Goal: Task Accomplishment & Management: Use online tool/utility

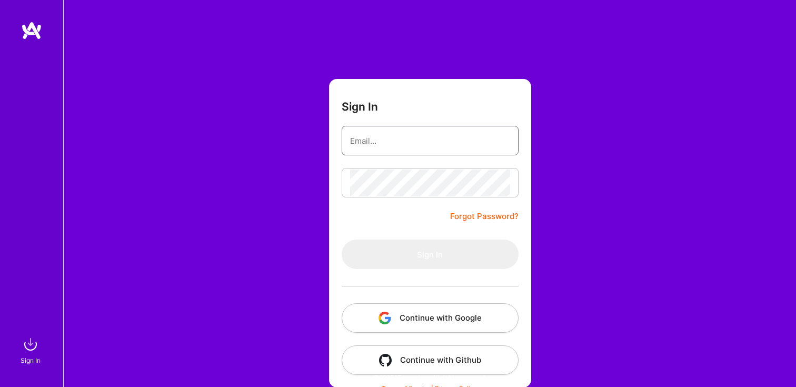
click at [371, 139] on input "email" at bounding box center [430, 140] width 160 height 27
type input "[EMAIL_ADDRESS][DOMAIN_NAME]"
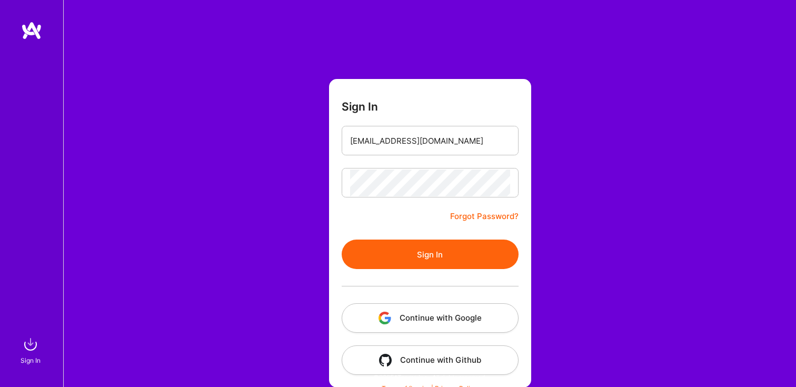
click at [415, 256] on button "Sign In" at bounding box center [430, 254] width 177 height 29
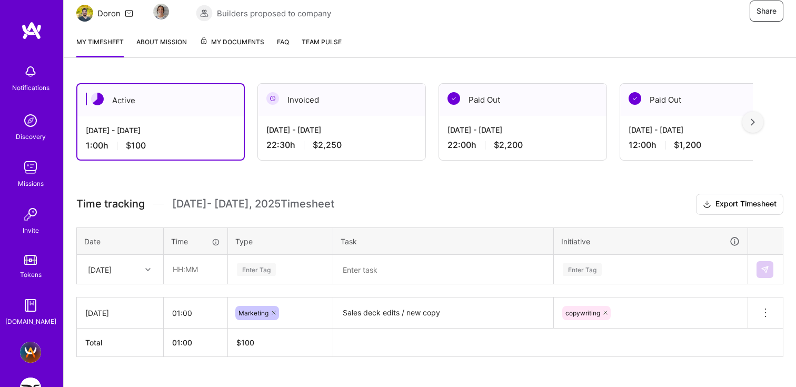
scroll to position [132, 0]
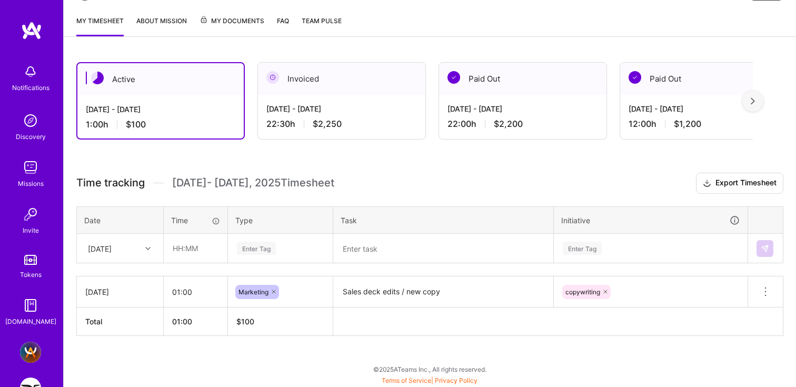
click at [149, 246] on icon at bounding box center [147, 248] width 5 height 5
click at [112, 365] on div "[DATE]" at bounding box center [119, 365] width 85 height 19
click at [190, 250] on input "text" at bounding box center [195, 248] width 63 height 28
type input "05:00"
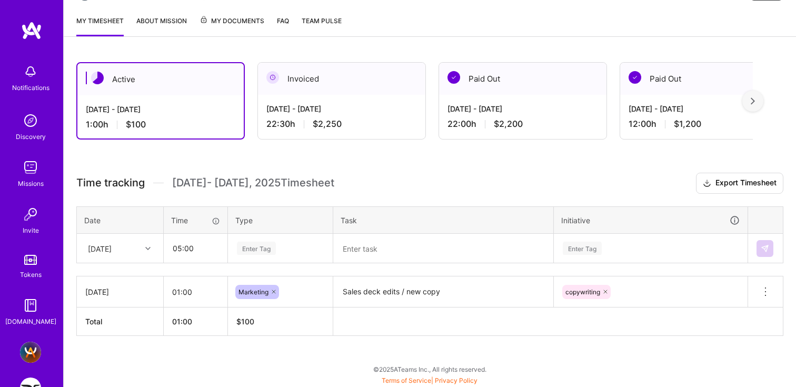
click at [256, 244] on div "Enter Tag" at bounding box center [256, 248] width 39 height 16
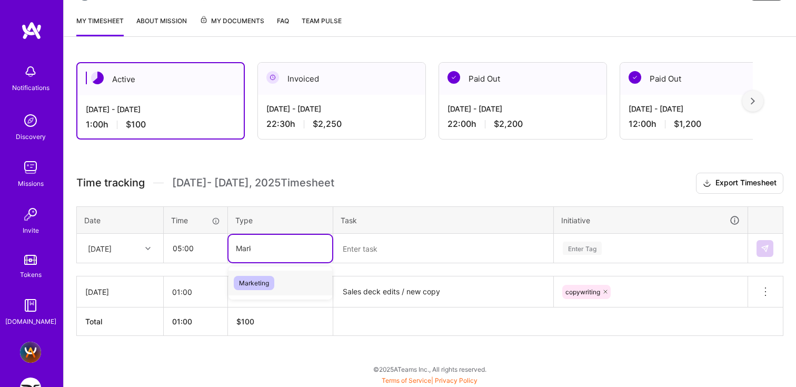
type input "Marke"
click at [251, 290] on div "Marketing" at bounding box center [281, 283] width 104 height 25
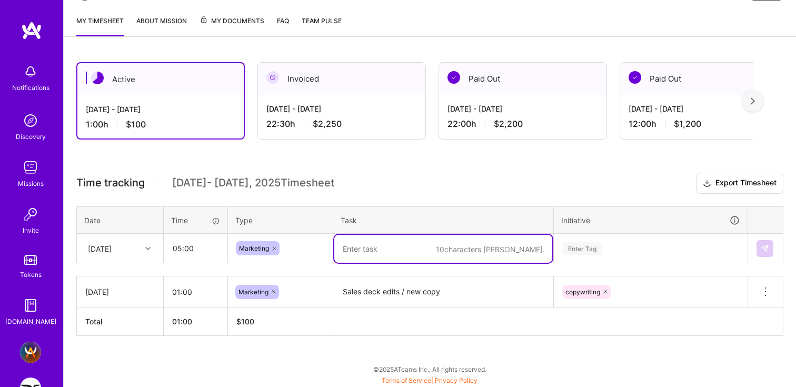
click at [358, 246] on textarea at bounding box center [443, 249] width 218 height 28
type textarea "sales quotes project"
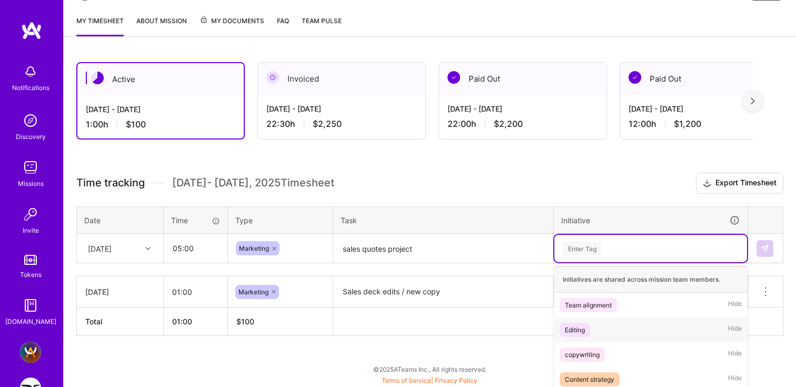
scroll to position [210, 0]
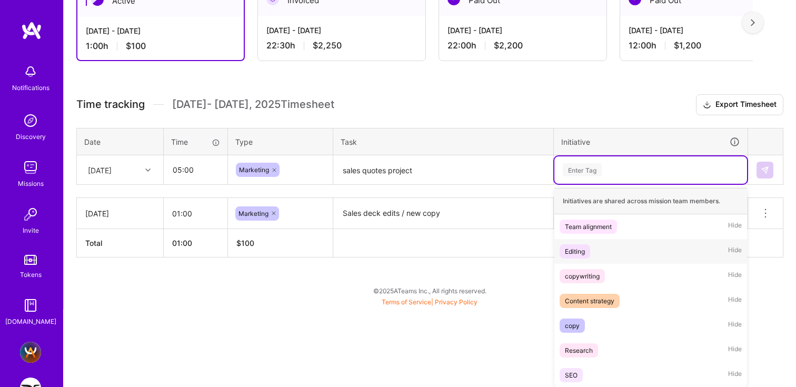
click at [582, 184] on div "option Editing focused, 2 of 7. 7 results available. Use Up and Down to choose …" at bounding box center [650, 169] width 193 height 27
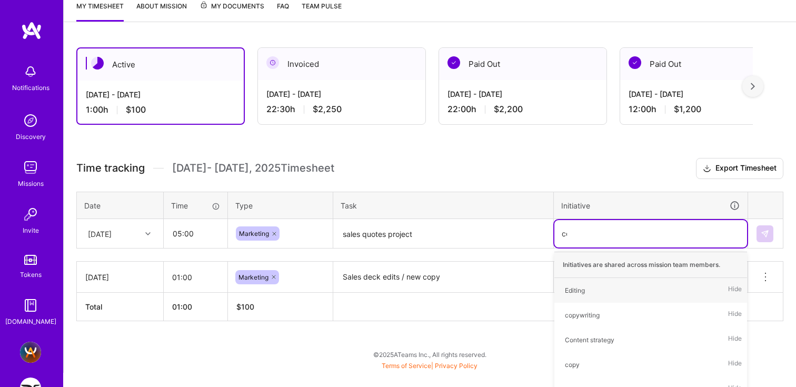
scroll to position [132, 0]
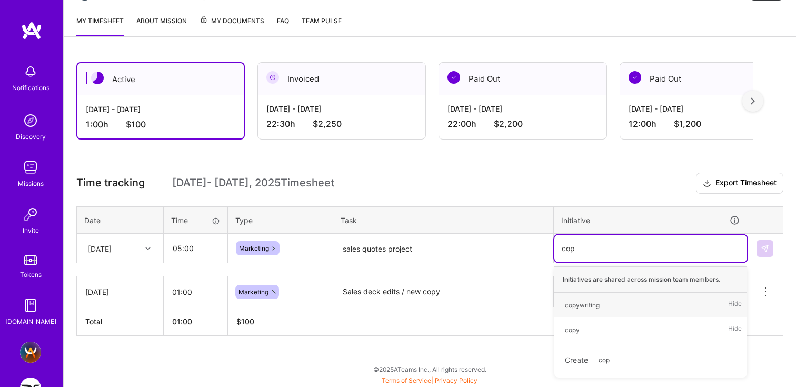
type input "copy"
click at [585, 307] on div "copywriting" at bounding box center [582, 305] width 35 height 11
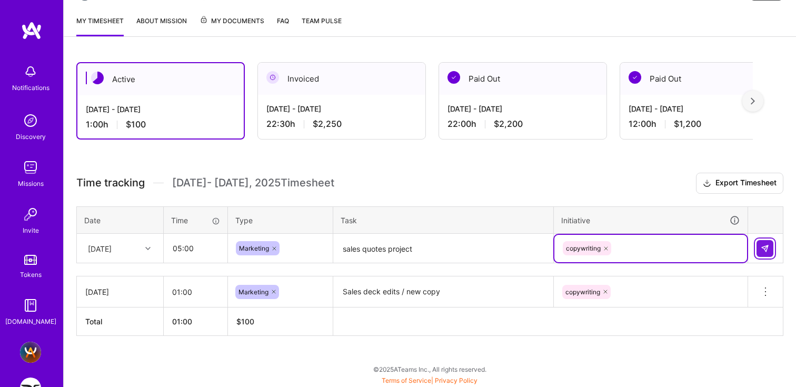
click at [764, 246] on img at bounding box center [765, 248] width 8 height 8
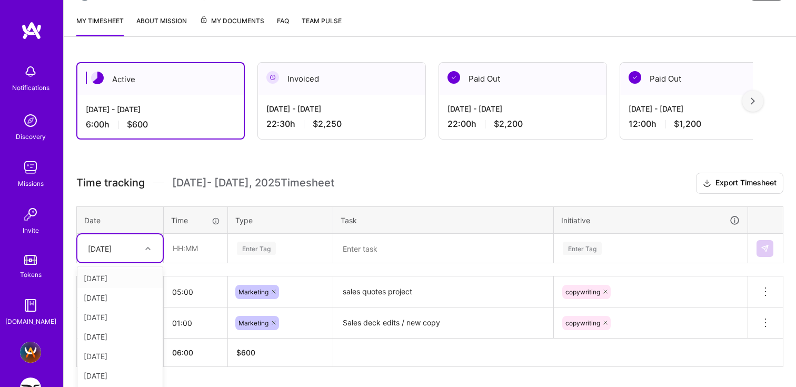
scroll to position [163, 0]
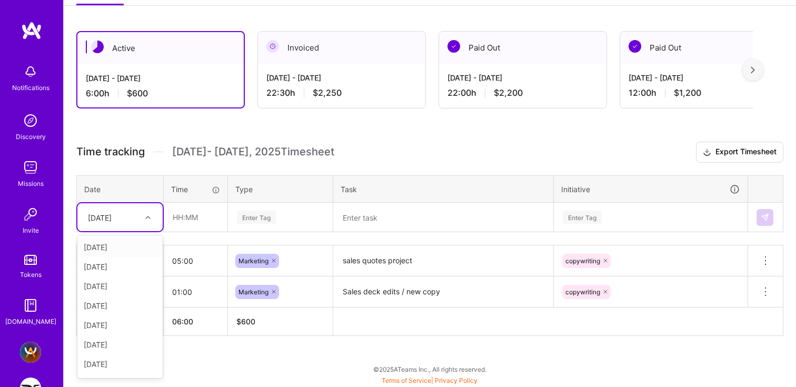
click at [153, 231] on div "option [DATE], selected. option [DATE] focused, 1 of 11. 10 results available. …" at bounding box center [119, 217] width 85 height 28
click at [108, 366] on div "[DATE]" at bounding box center [119, 365] width 85 height 19
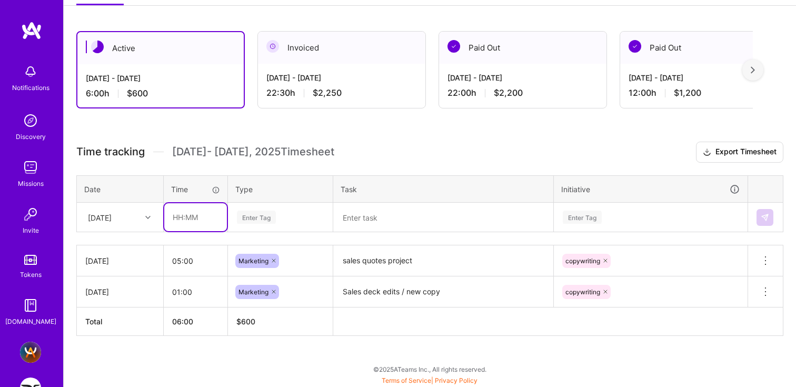
click at [191, 222] on input "text" at bounding box center [195, 217] width 63 height 28
type input "01:00"
click at [260, 211] on div "Enter Tag" at bounding box center [256, 217] width 39 height 16
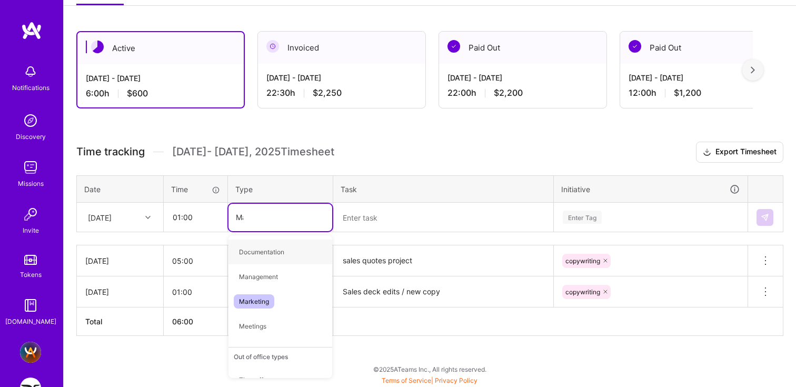
type input "Mar"
click at [255, 253] on span "Marketing" at bounding box center [254, 252] width 41 height 14
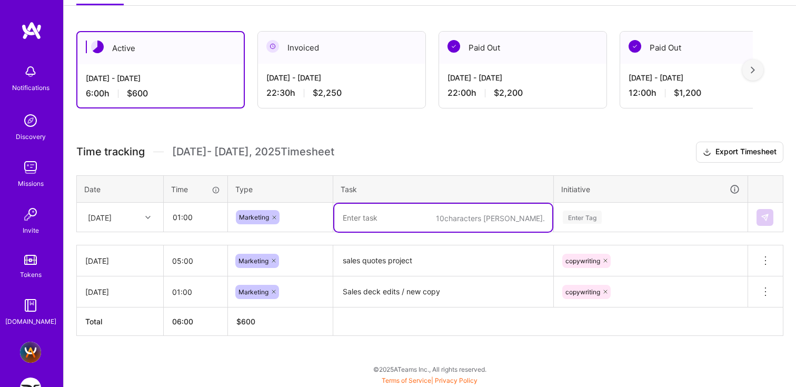
click at [348, 222] on textarea at bounding box center [443, 218] width 218 height 28
type textarea "Freed new chrome extension copy"
click at [590, 219] on div "Enter Tag" at bounding box center [650, 217] width 193 height 27
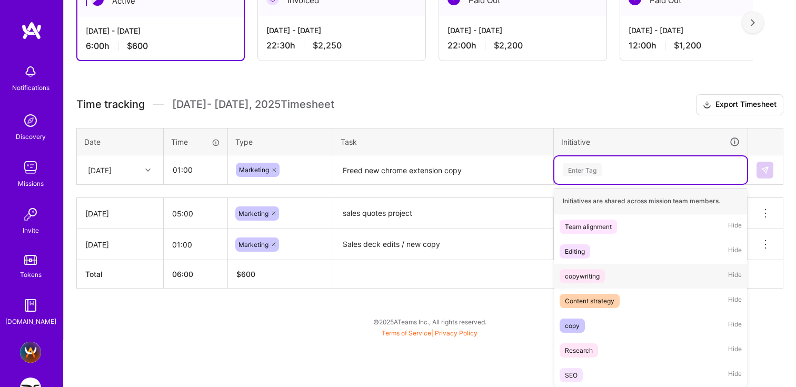
click at [581, 279] on div "copywriting" at bounding box center [582, 276] width 35 height 11
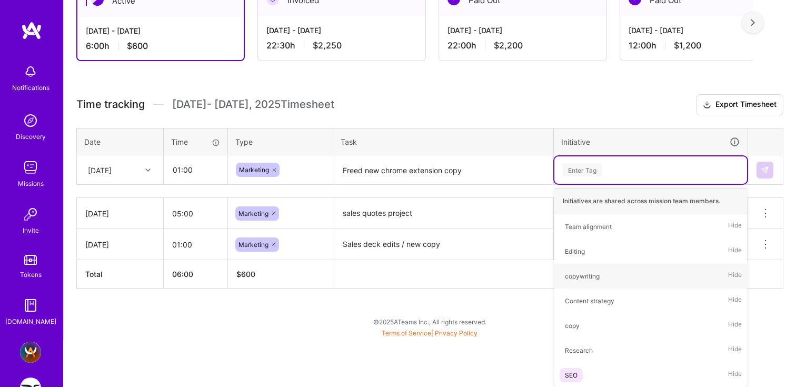
scroll to position [163, 0]
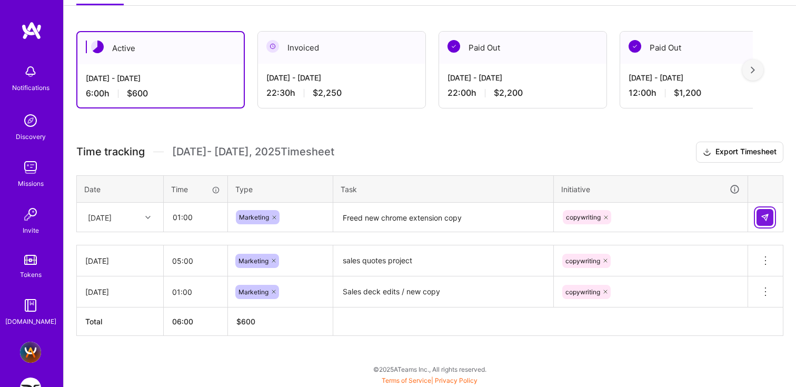
click at [766, 214] on img at bounding box center [765, 217] width 8 height 8
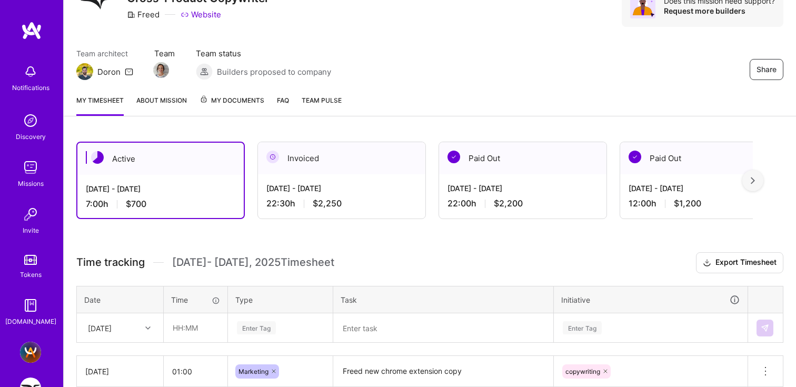
scroll to position [0, 0]
